Goal: Task Accomplishment & Management: Use online tool/utility

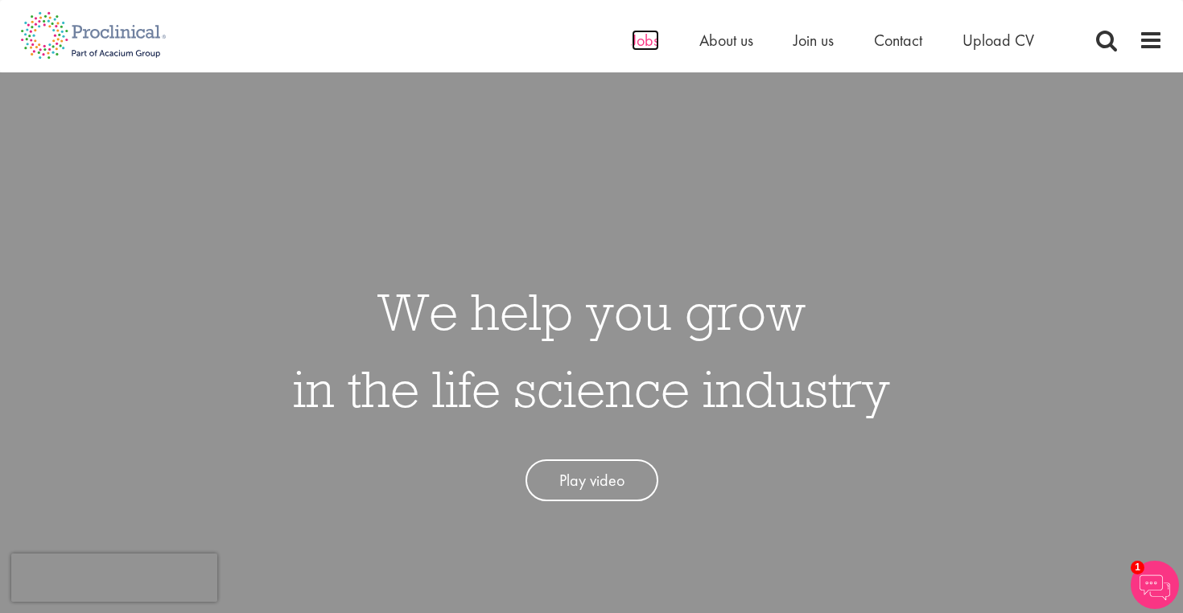
click at [654, 44] on span "Jobs" at bounding box center [645, 40] width 27 height 21
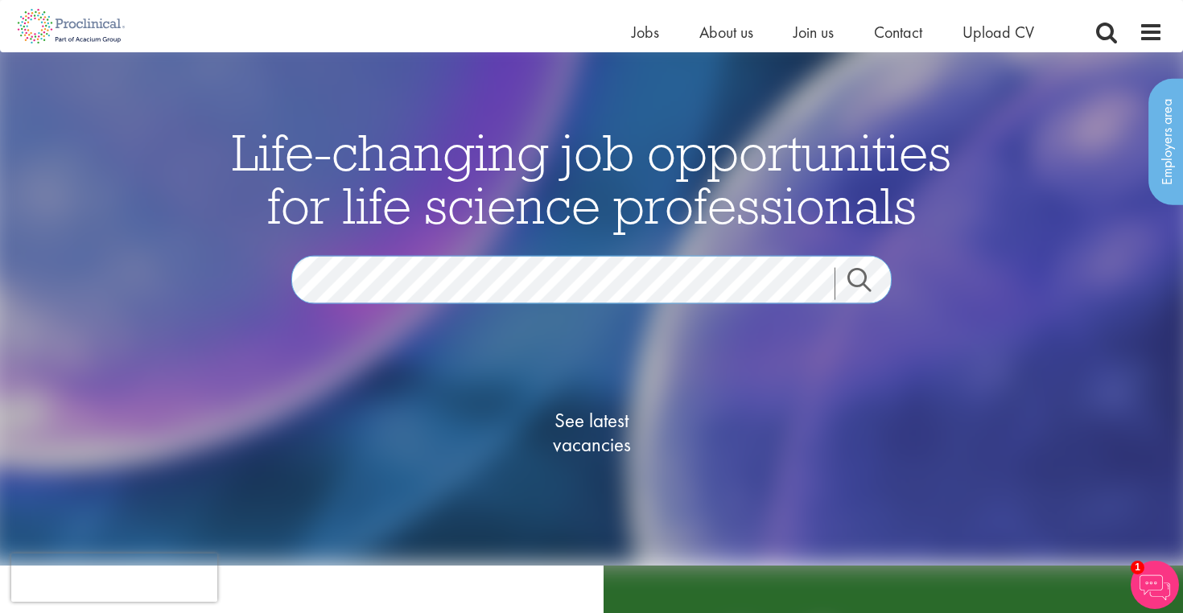
scroll to position [12, 0]
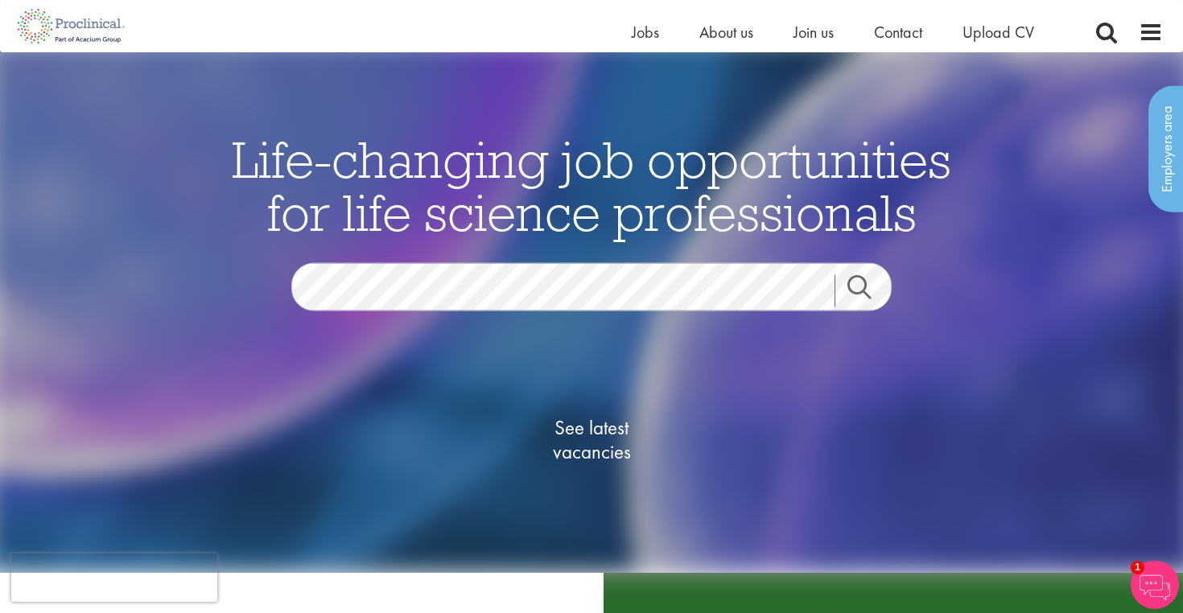
click at [857, 297] on link "Search" at bounding box center [869, 291] width 69 height 32
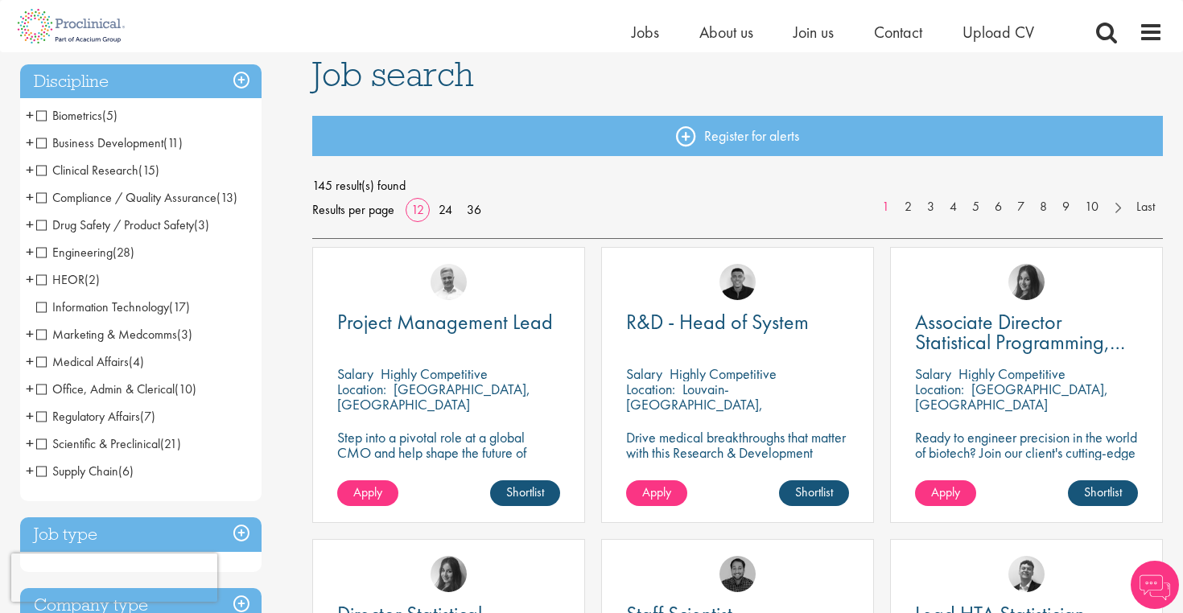
scroll to position [118, 0]
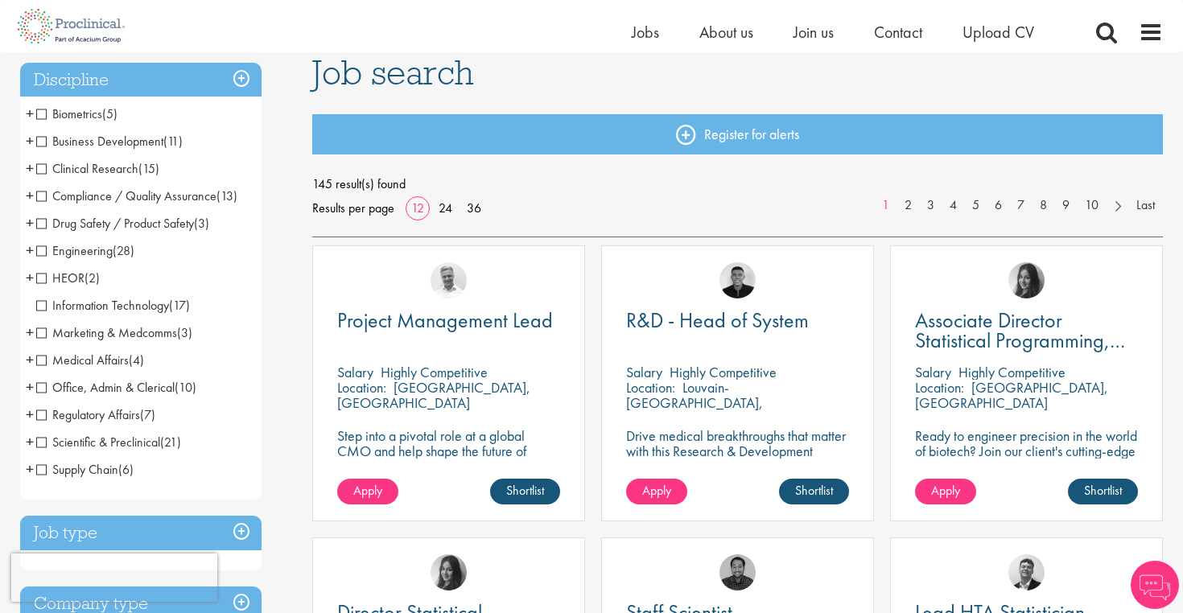
click at [42, 111] on span "Biometrics" at bounding box center [69, 113] width 66 height 17
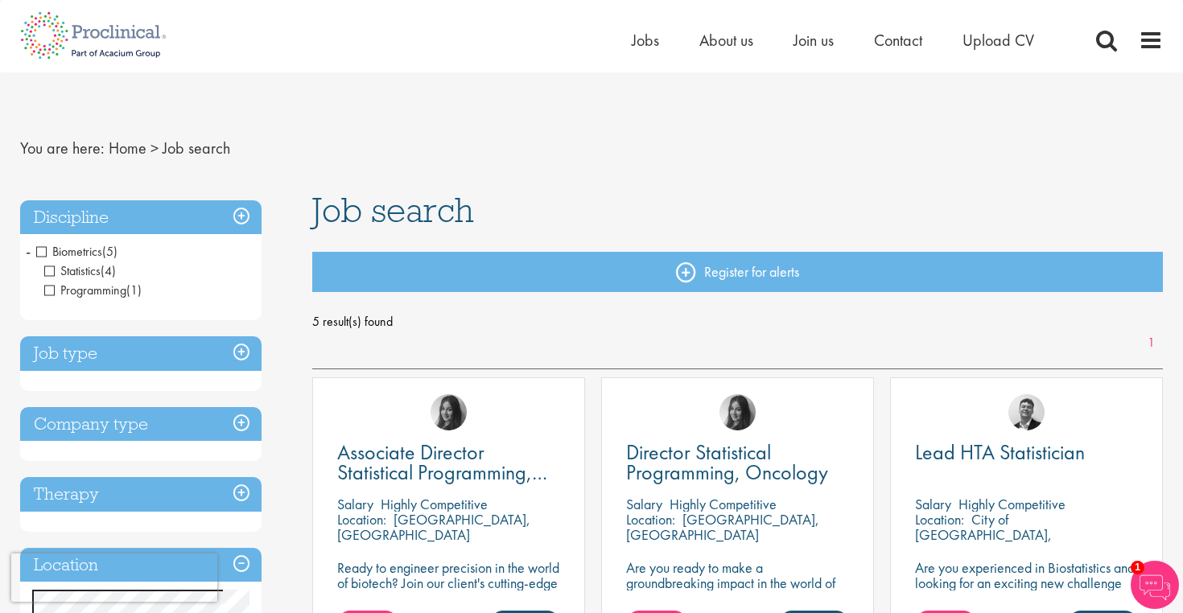
click at [40, 252] on span "Biometrics" at bounding box center [69, 251] width 66 height 17
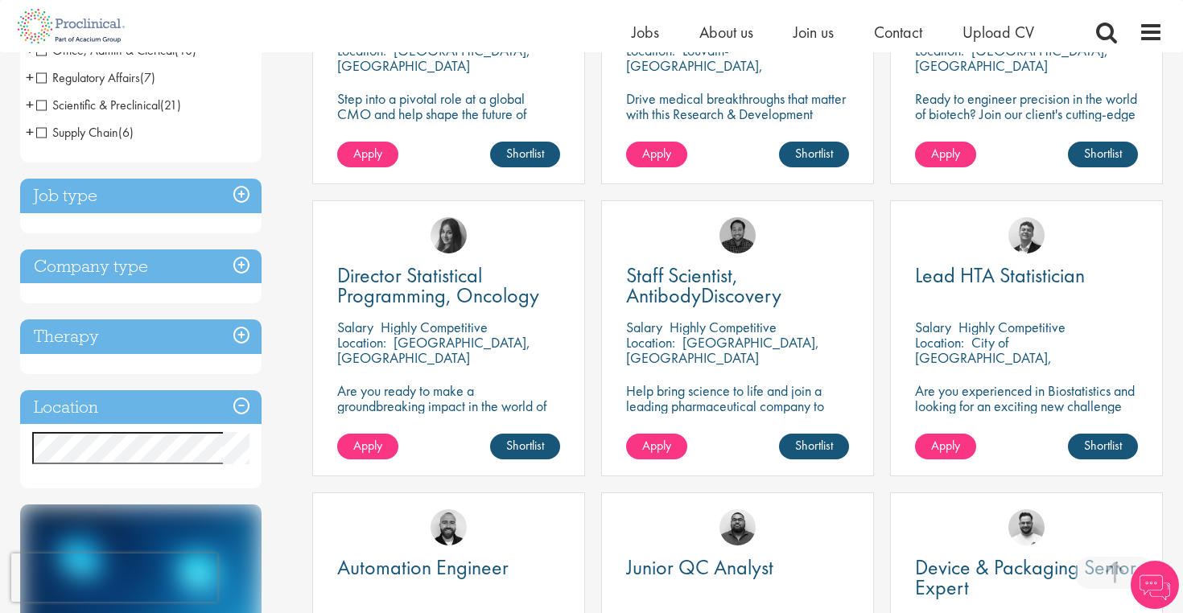
scroll to position [460, 0]
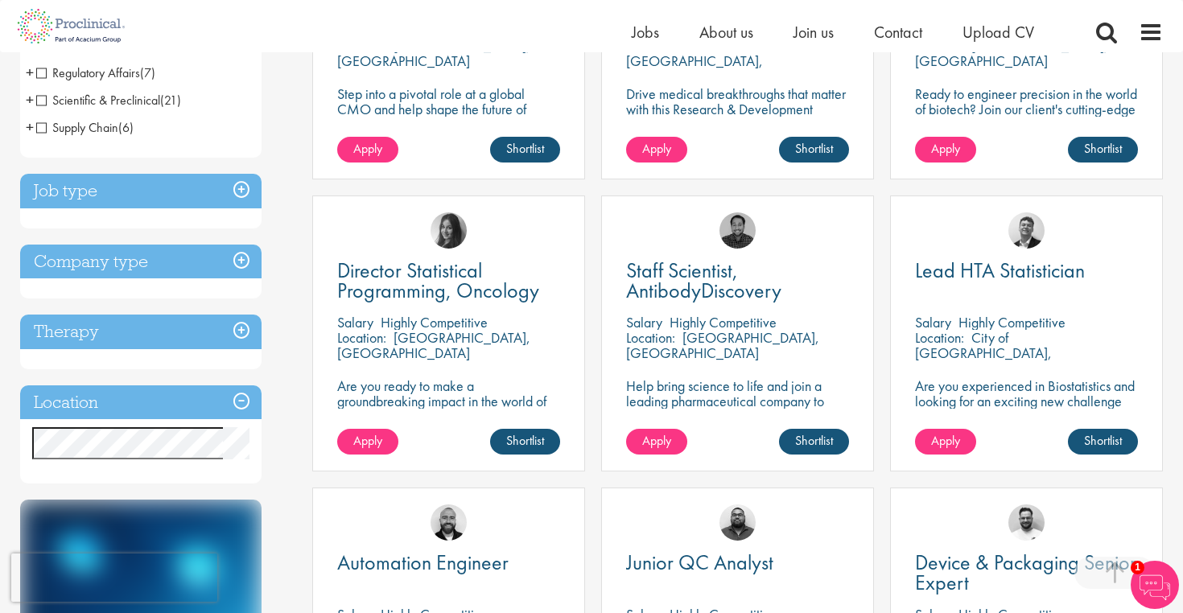
click at [238, 402] on h3 "Location" at bounding box center [140, 403] width 241 height 35
click at [241, 397] on h3 "Location" at bounding box center [140, 403] width 241 height 35
click at [60, 399] on h3 "Location" at bounding box center [140, 403] width 241 height 35
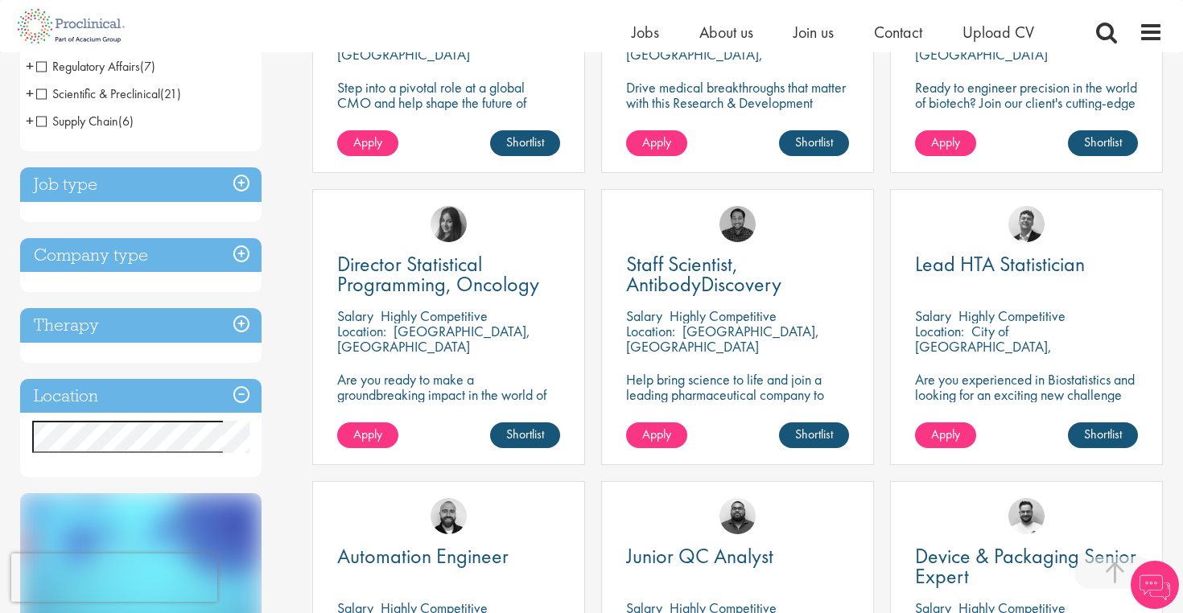
scroll to position [650, 0]
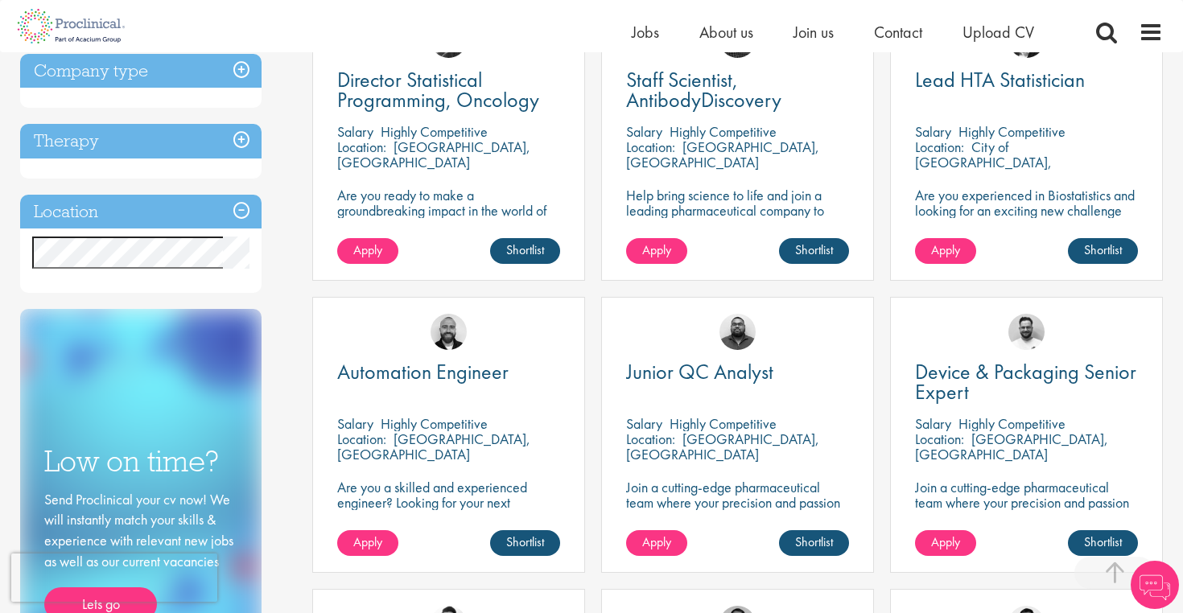
click at [248, 212] on h3 "Location" at bounding box center [140, 212] width 241 height 35
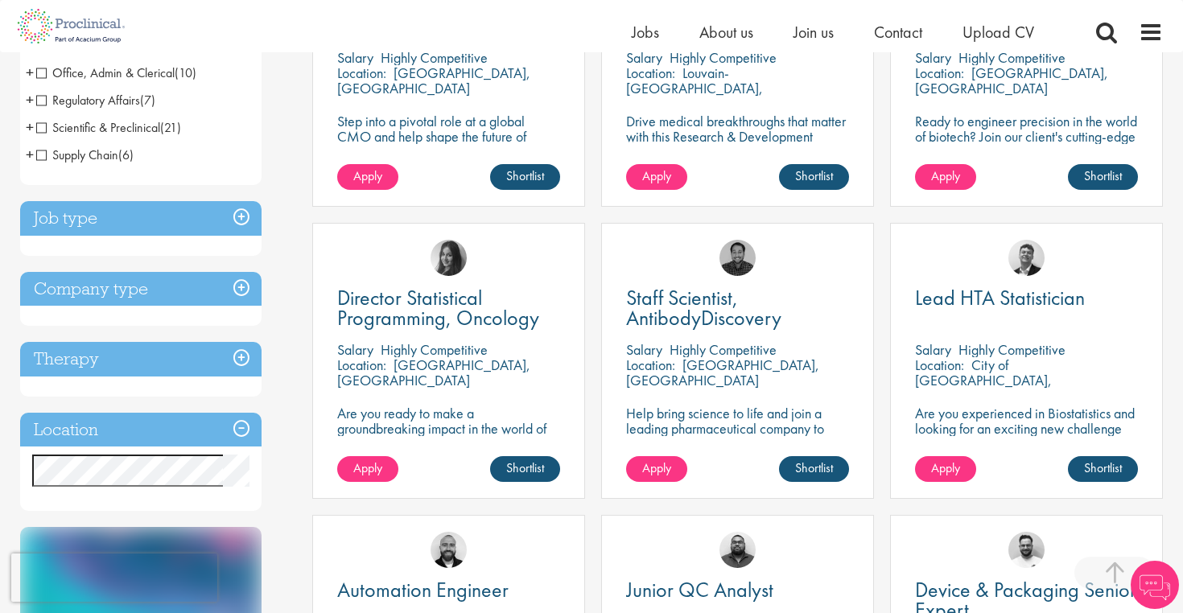
scroll to position [567, 0]
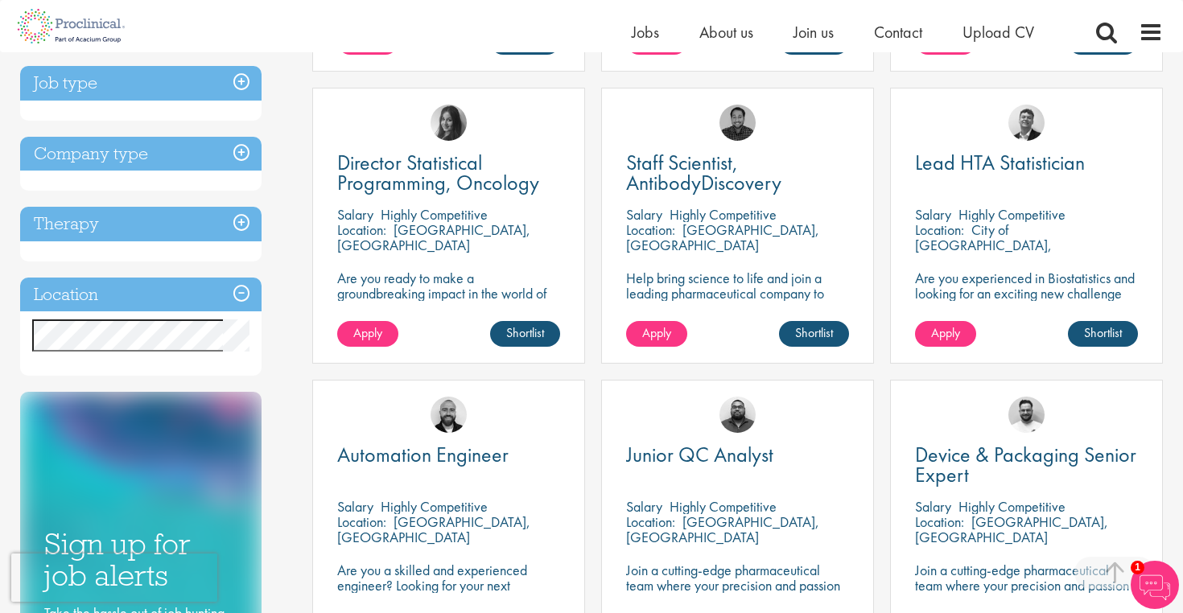
click at [104, 76] on h3 "Job type" at bounding box center [140, 83] width 241 height 35
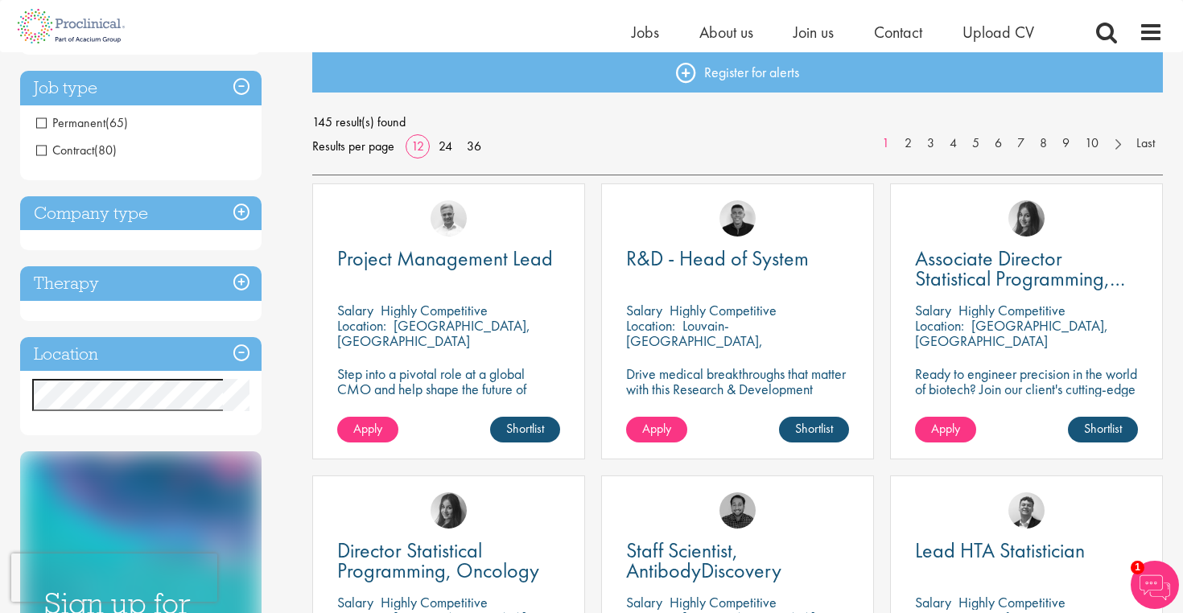
scroll to position [126, 0]
